Goal: Task Accomplishment & Management: Manage account settings

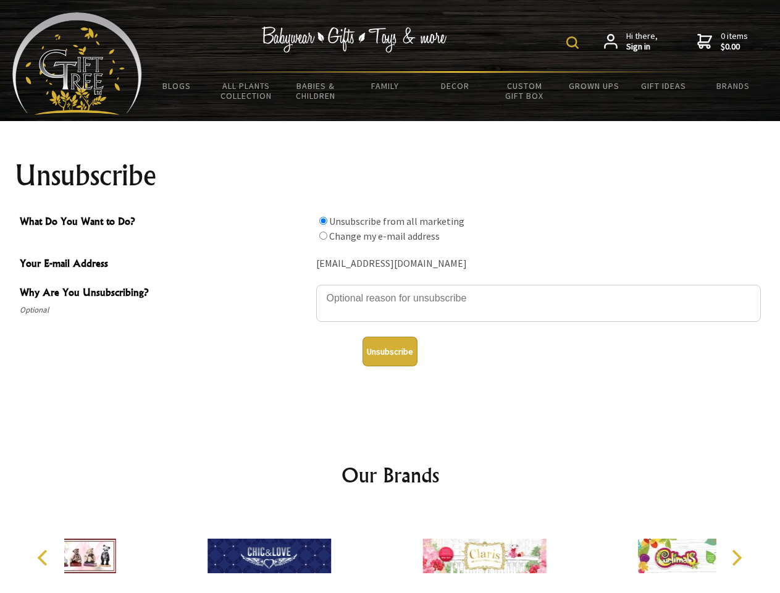
click at [575, 43] on img at bounding box center [573, 42] width 12 height 12
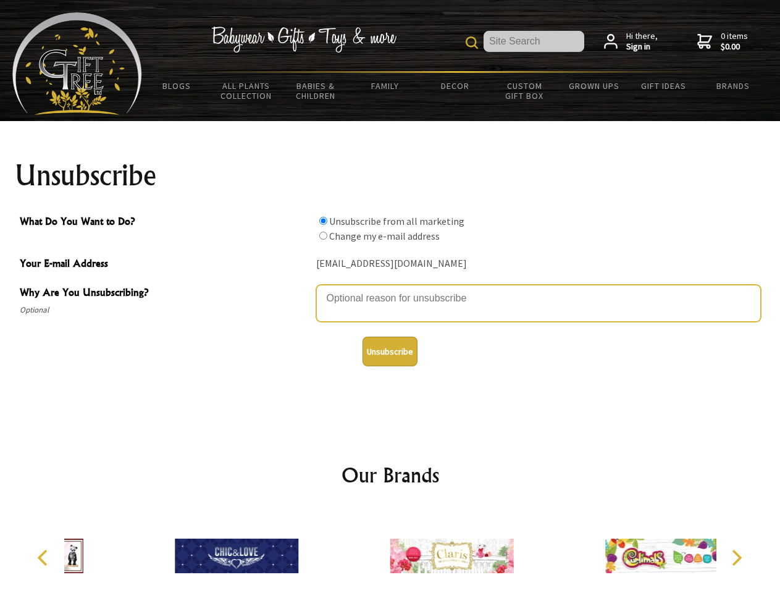
click at [390, 289] on textarea "Why Are You Unsubscribing?" at bounding box center [538, 303] width 445 height 37
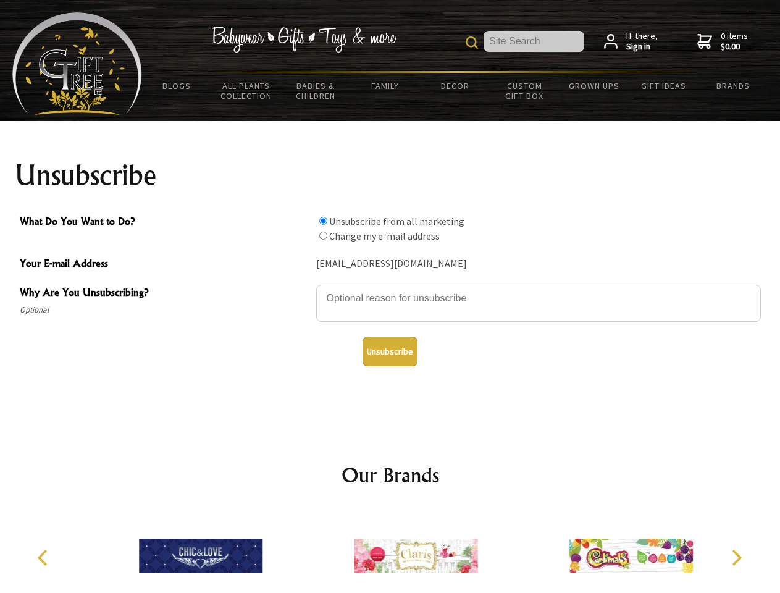
click at [323, 221] on input "What Do You Want to Do?" at bounding box center [323, 221] width 8 height 8
click at [323, 235] on input "What Do You Want to Do?" at bounding box center [323, 236] width 8 height 8
radio input "true"
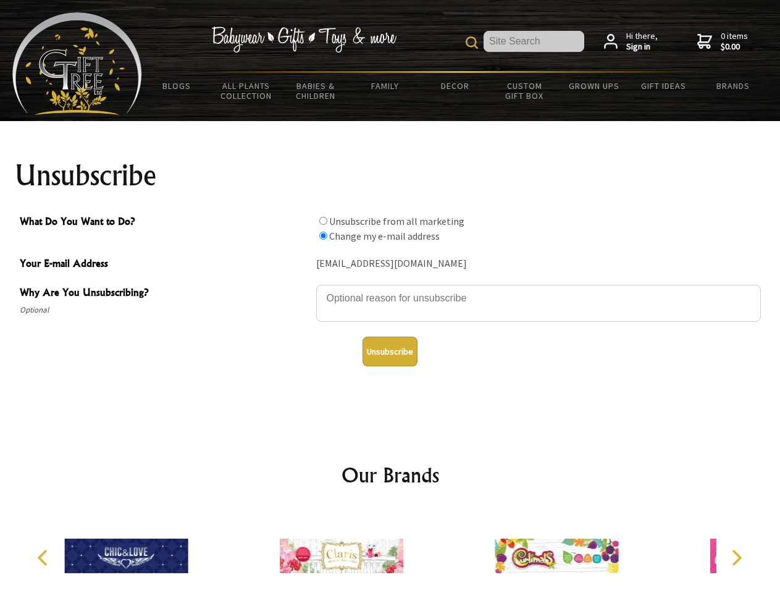
click at [390, 352] on button "Unsubscribe" at bounding box center [390, 352] width 55 height 30
click at [390, 551] on div at bounding box center [341, 558] width 215 height 96
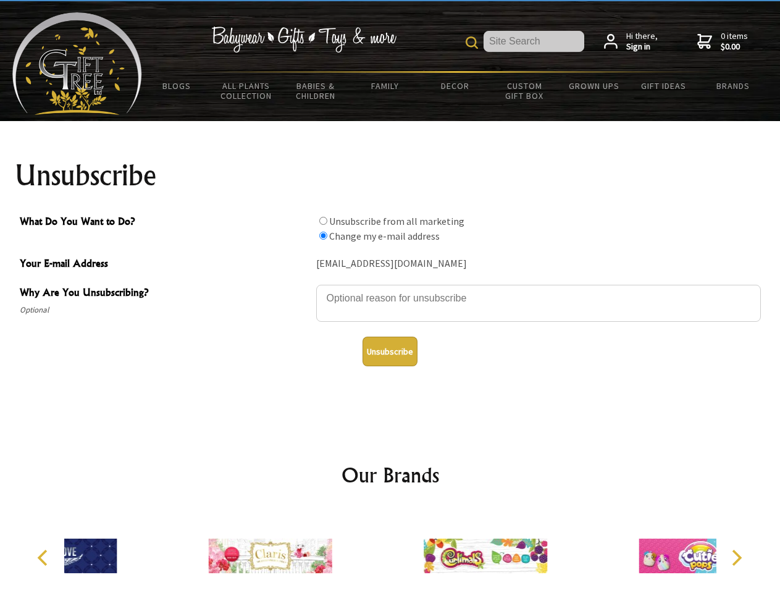
click at [44, 558] on icon "Previous" at bounding box center [44, 558] width 16 height 16
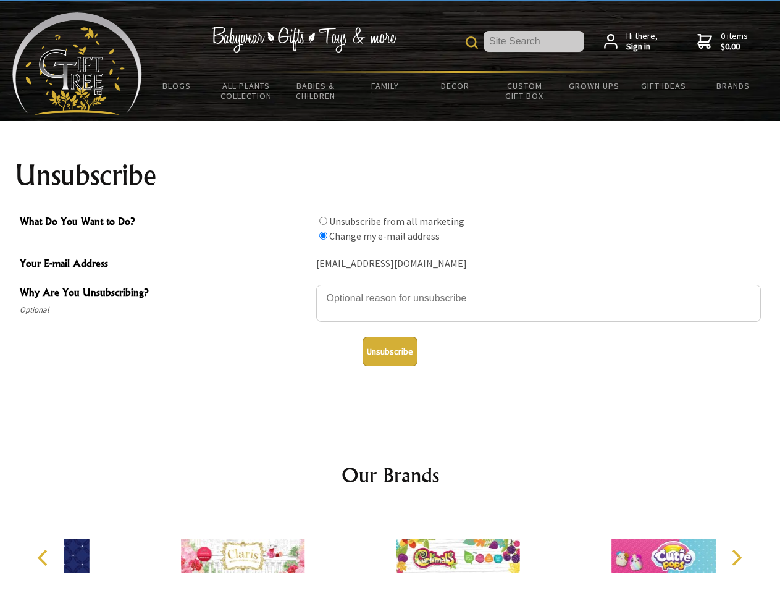
click at [736, 558] on icon "Next" at bounding box center [736, 558] width 16 height 16
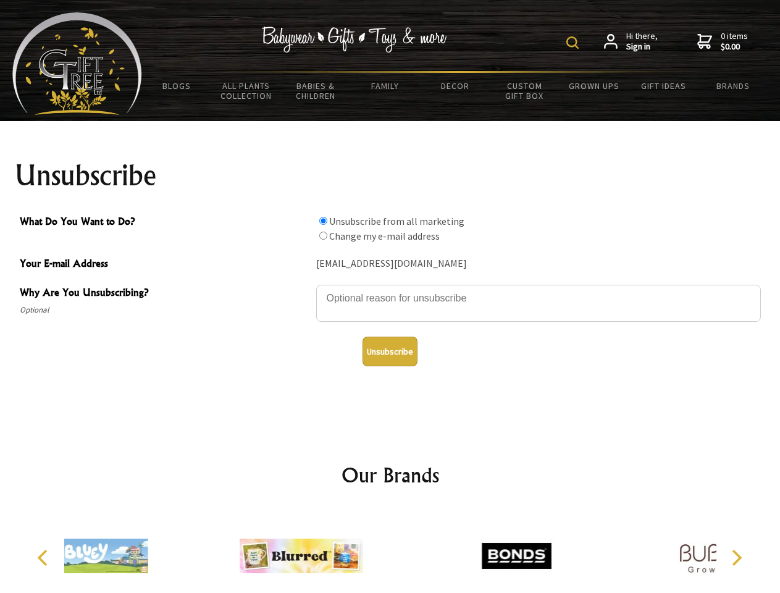
click at [575, 43] on img at bounding box center [573, 42] width 12 height 12
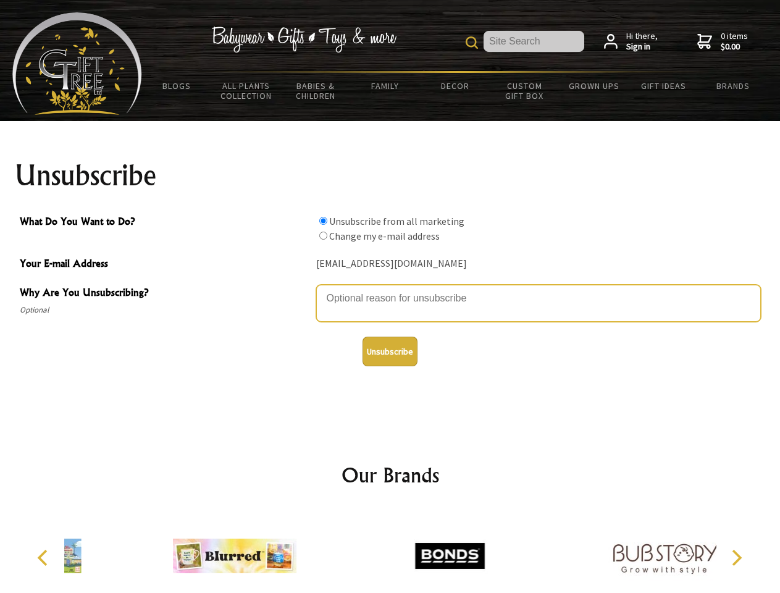
click at [390, 289] on textarea "Why Are You Unsubscribing?" at bounding box center [538, 303] width 445 height 37
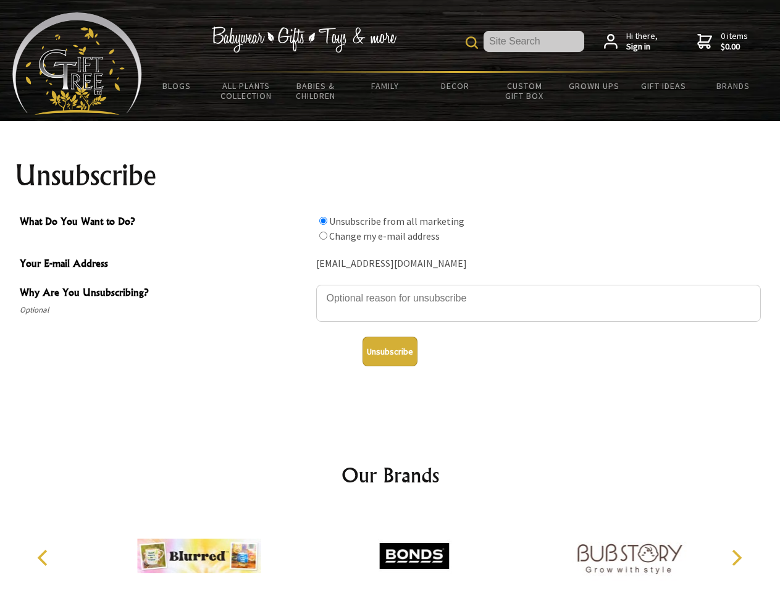
click at [323, 221] on input "What Do You Want to Do?" at bounding box center [323, 221] width 8 height 8
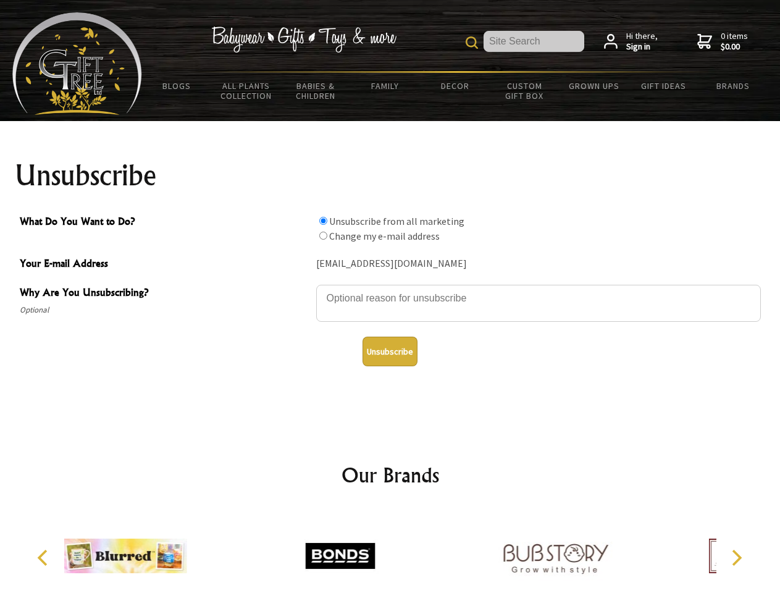
click at [323, 235] on input "What Do You Want to Do?" at bounding box center [323, 236] width 8 height 8
radio input "true"
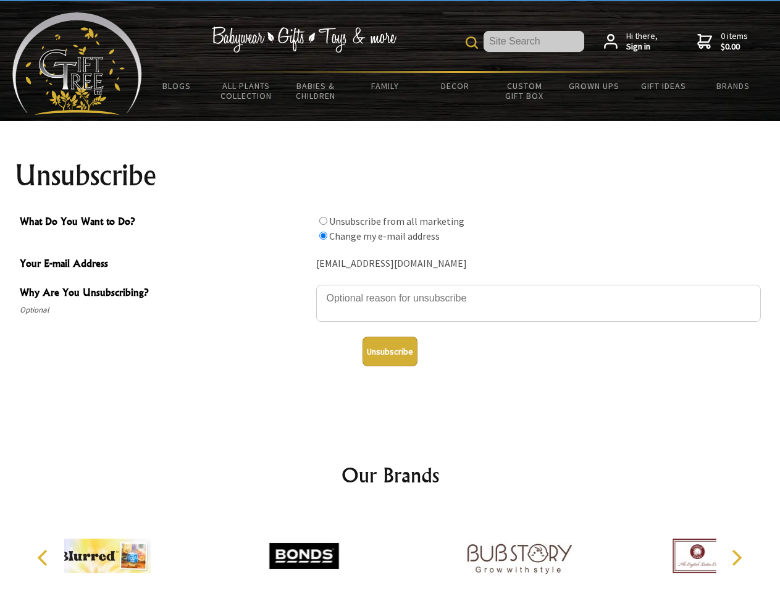
click at [390, 352] on button "Unsubscribe" at bounding box center [390, 352] width 55 height 30
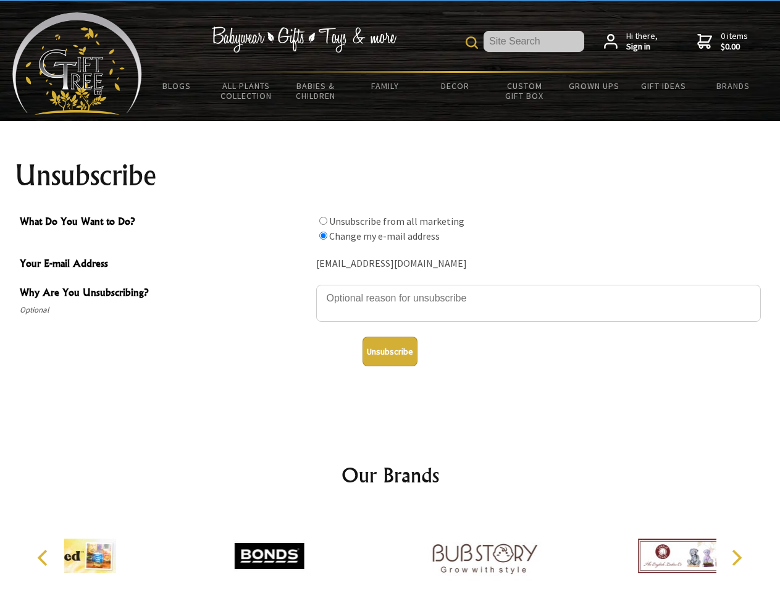
click at [423, 551] on img at bounding box center [485, 556] width 124 height 93
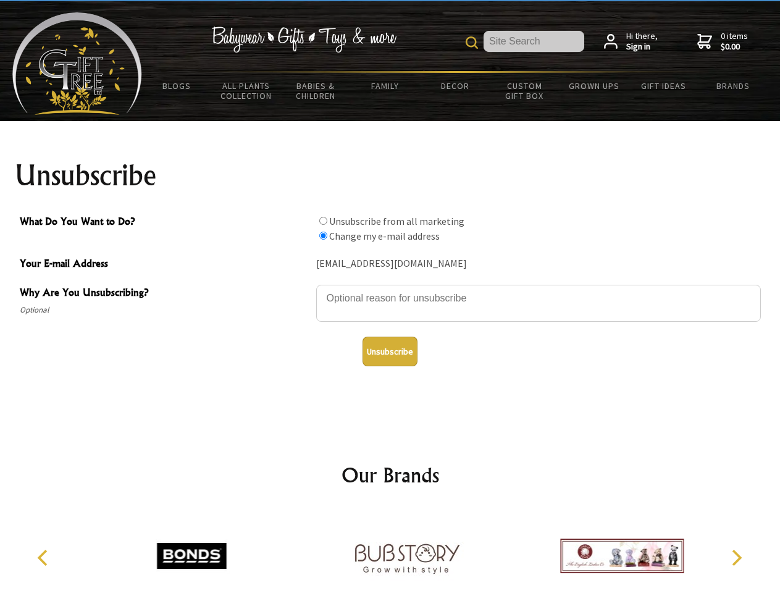
click at [44, 558] on icon "Previous" at bounding box center [44, 558] width 16 height 16
click at [736, 558] on icon "Next" at bounding box center [736, 558] width 16 height 16
